Goal: Task Accomplishment & Management: Manage account settings

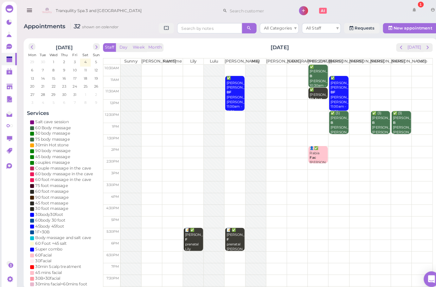
click at [395, 49] on button "prev" at bounding box center [393, 46] width 10 height 9
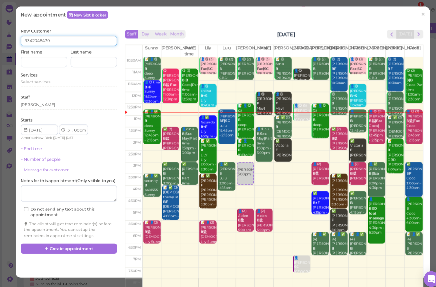
type input "9342048430"
click at [44, 60] on input at bounding box center [42, 60] width 45 height 10
type input "Flora"
click at [84, 61] on input at bounding box center [91, 60] width 45 height 10
type input "Tsai"
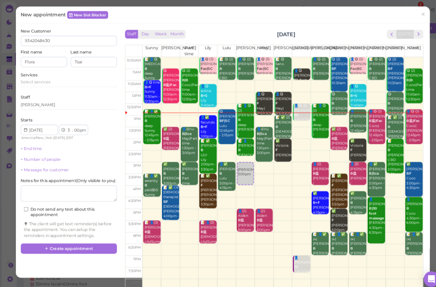
click at [38, 82] on div "Select services" at bounding box center [67, 81] width 94 height 8
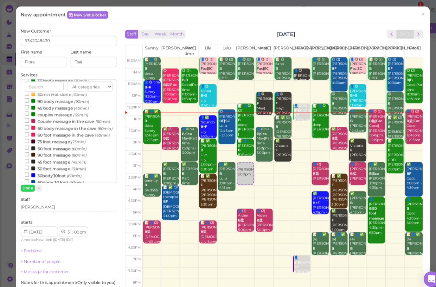
scroll to position [29, 0]
click at [25, 100] on input "90 body massage (90min)" at bounding box center [26, 100] width 4 height 4
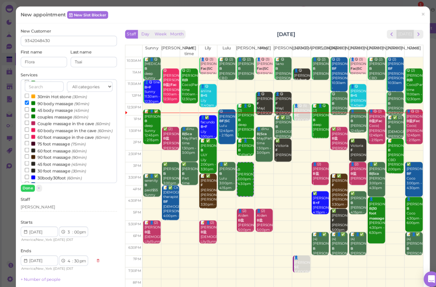
click at [28, 185] on button "Done" at bounding box center [27, 183] width 14 height 7
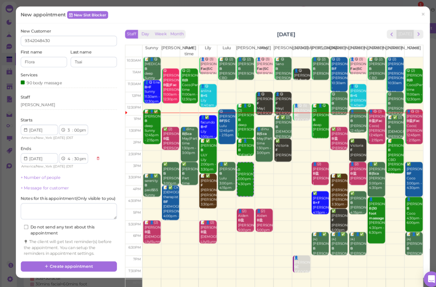
click at [61, 262] on button "Create appointment" at bounding box center [67, 260] width 94 height 10
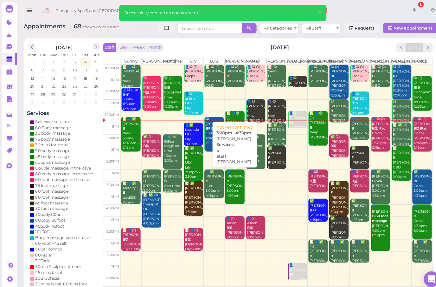
click at [229, 182] on div "👤[PERSON_NAME] B [PERSON_NAME] 3:00pm - 4:30pm" at bounding box center [230, 179] width 18 height 28
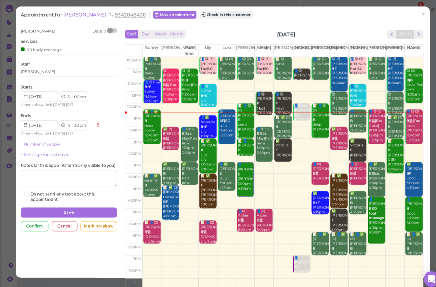
click at [77, 210] on button "Save" at bounding box center [67, 208] width 94 height 10
